Goal: Information Seeking & Learning: Find specific fact

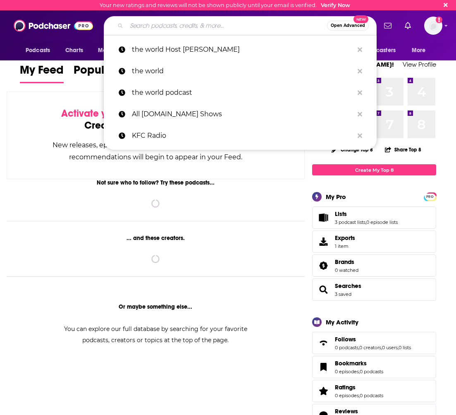
click at [158, 24] on input "Search podcasts, credits, & more..." at bounding box center [227, 25] width 201 height 13
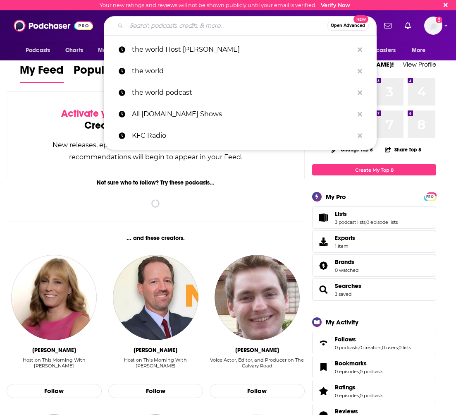
paste input "The [PERSON_NAME] Show"
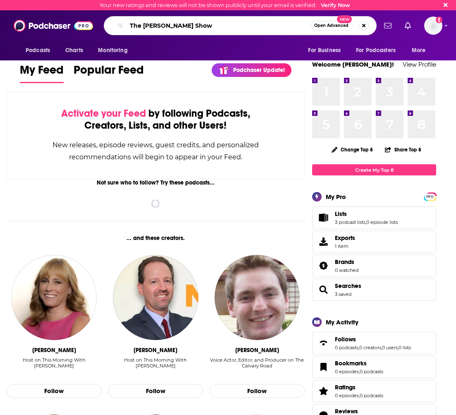
type input "The [PERSON_NAME] Show"
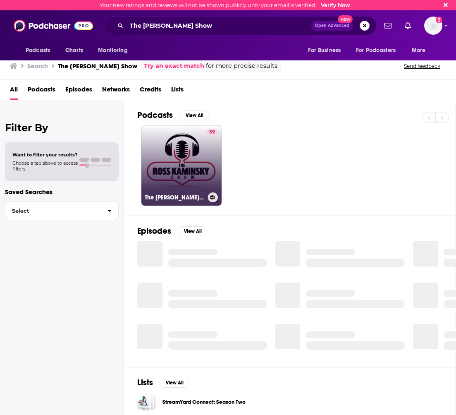
click at [194, 151] on link "59 The [PERSON_NAME] Show" at bounding box center [181, 165] width 80 height 80
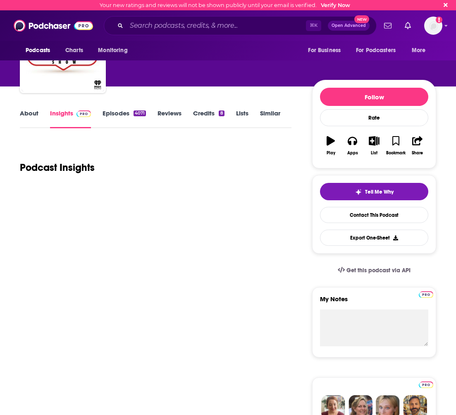
scroll to position [49, 0]
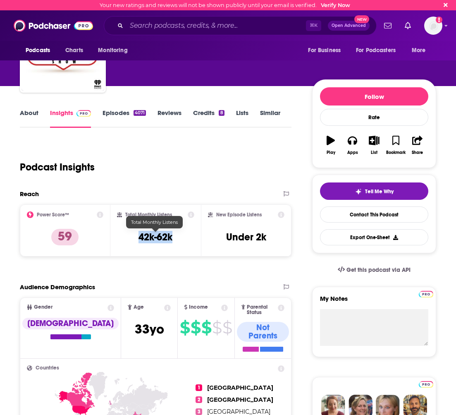
drag, startPoint x: 145, startPoint y: 238, endPoint x: 128, endPoint y: 236, distance: 17.0
click at [129, 236] on div "Total Monthly Listens 42k-62k" at bounding box center [155, 230] width 77 height 38
copy h3 "42k-62k"
